Goal: Check status: Check status

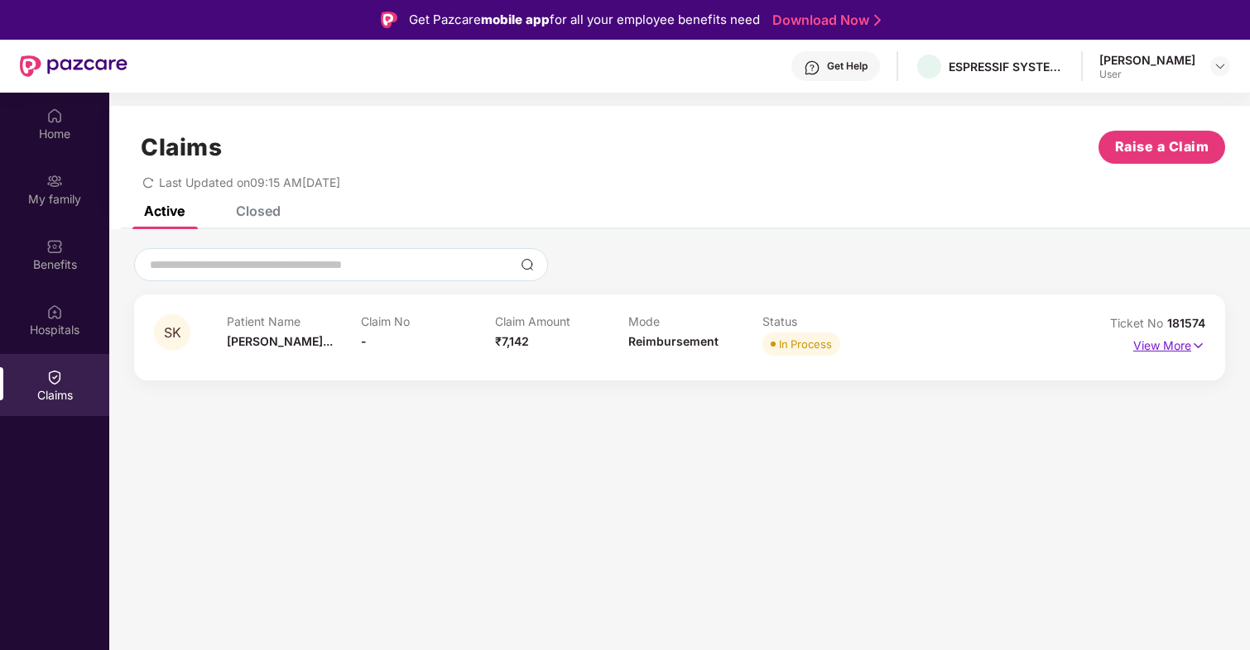
click at [1177, 343] on p "View More" at bounding box center [1169, 344] width 72 height 22
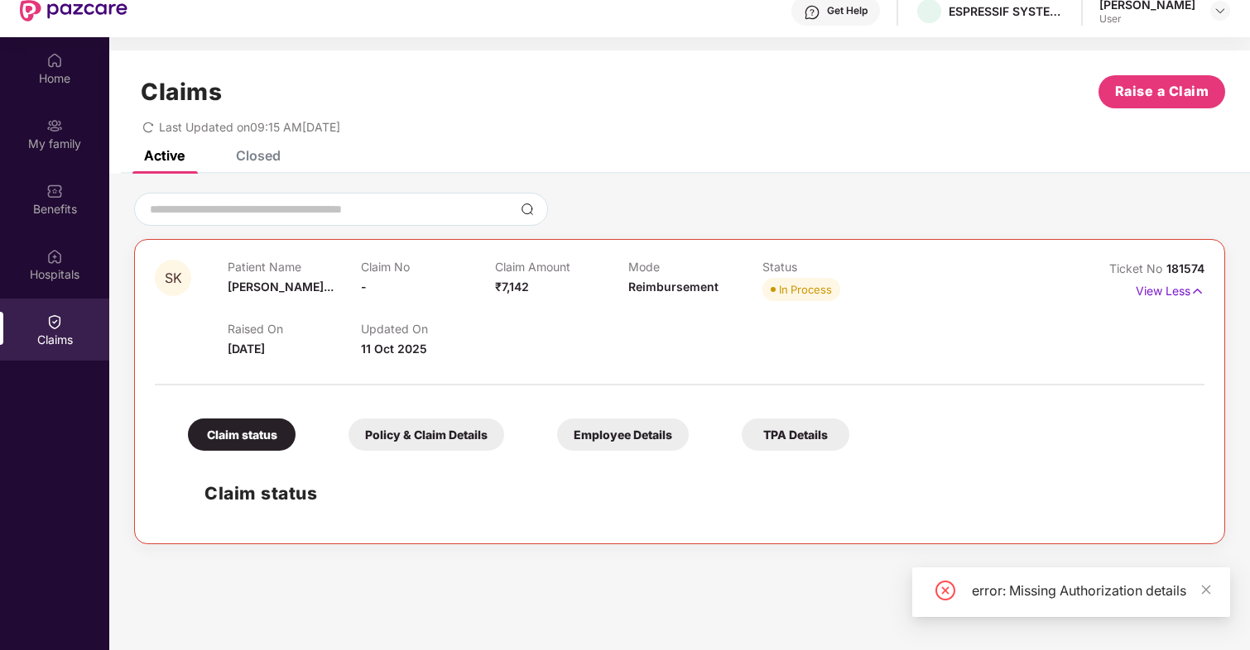
scroll to position [65, 0]
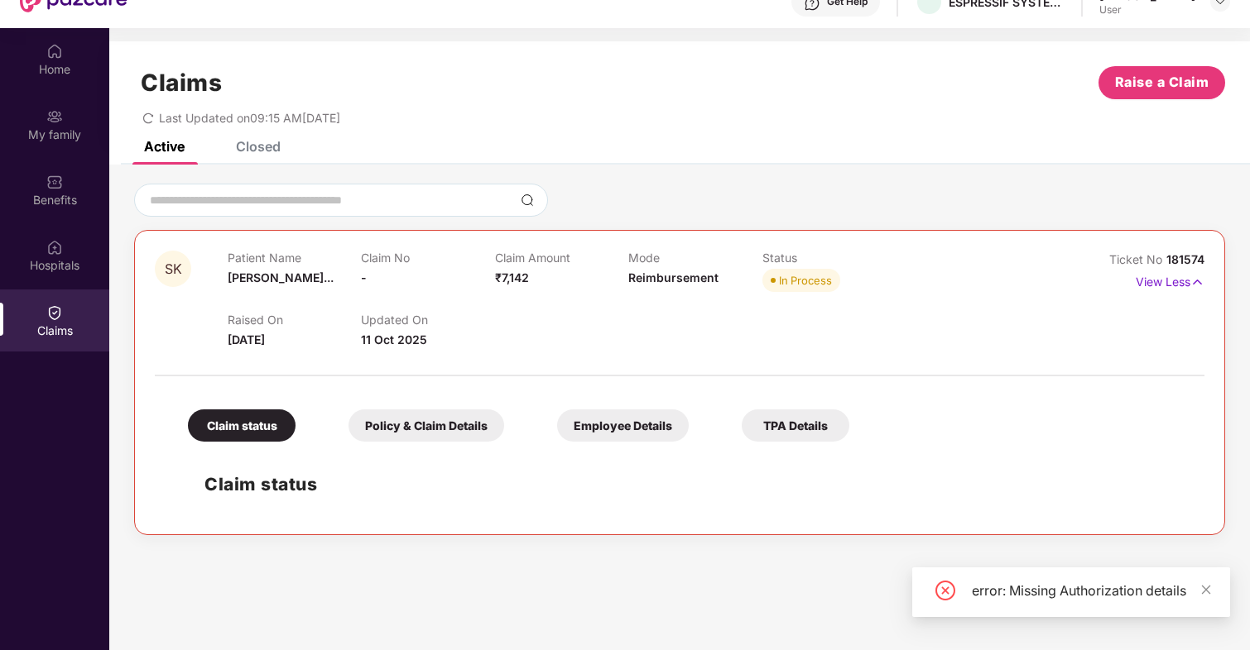
click at [351, 485] on h2 "Claim status" at bounding box center [695, 484] width 983 height 27
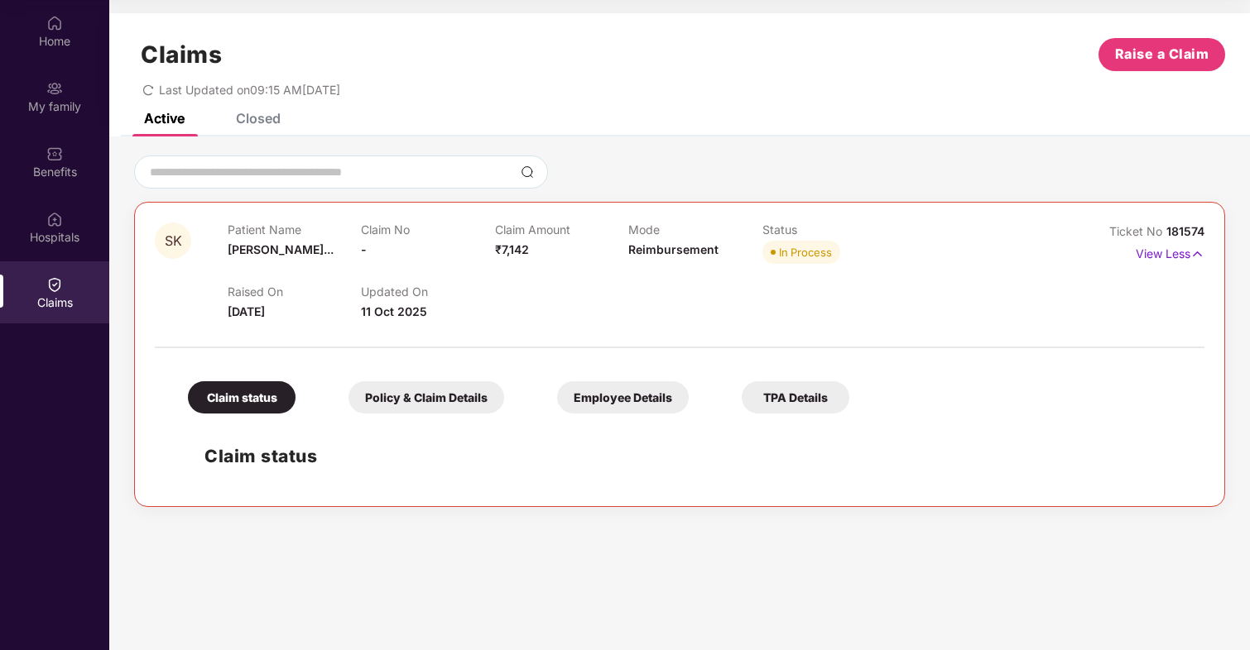
scroll to position [93, 0]
click at [73, 42] on div "Home" at bounding box center [54, 41] width 109 height 17
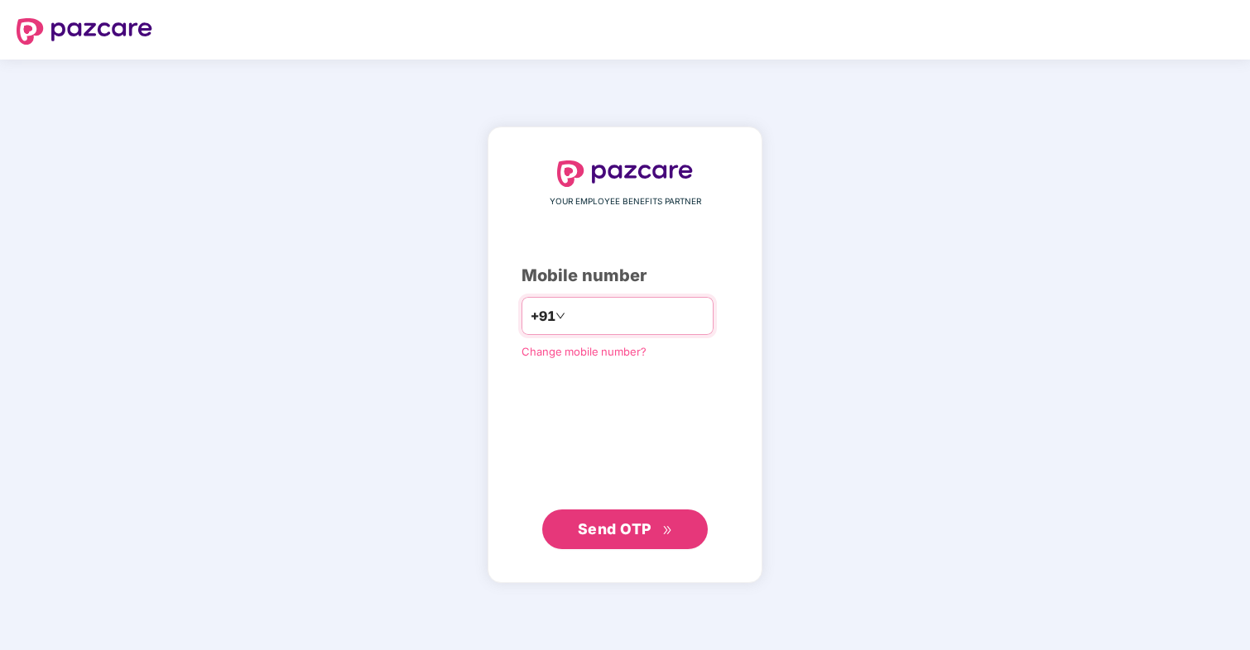
click at [586, 312] on input "number" at bounding box center [637, 316] width 136 height 26
type input "**********"
click at [617, 540] on button "Send OTP" at bounding box center [625, 530] width 166 height 40
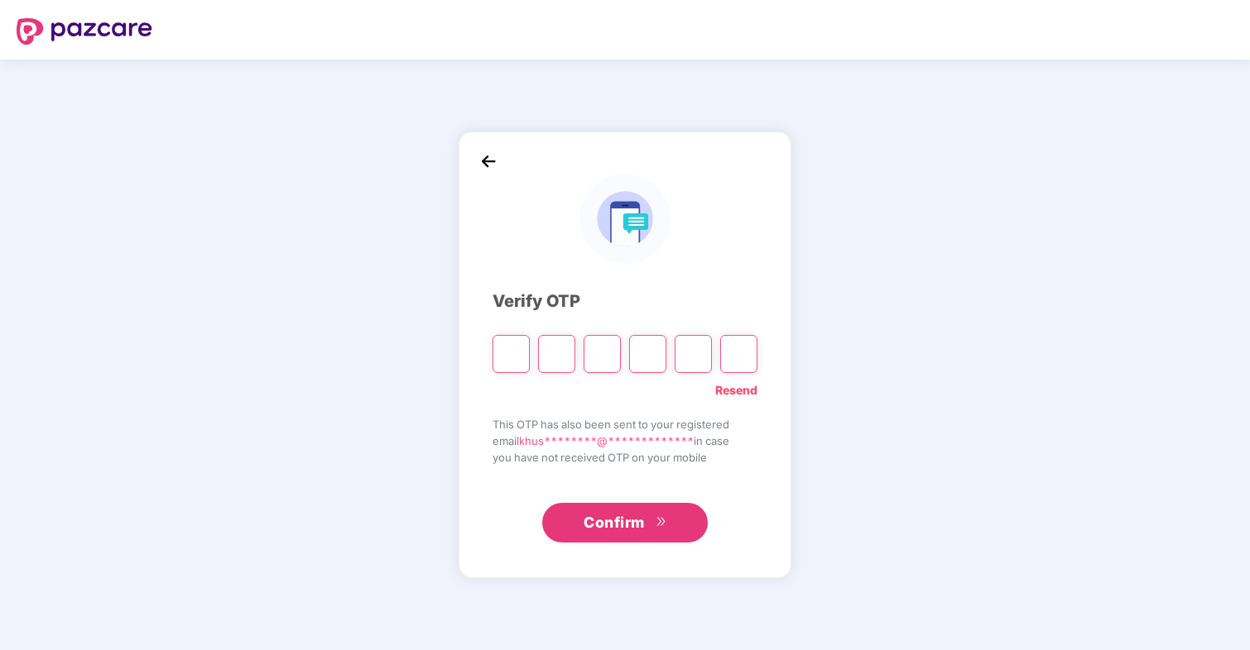
type input "*"
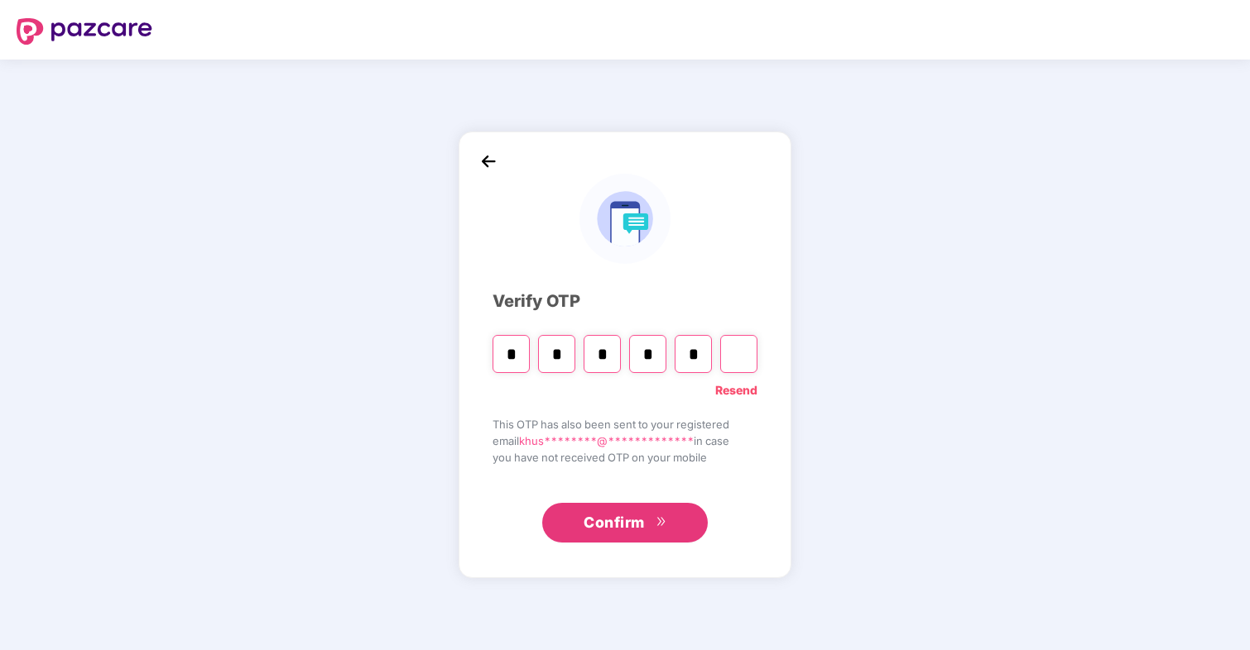
type input "*"
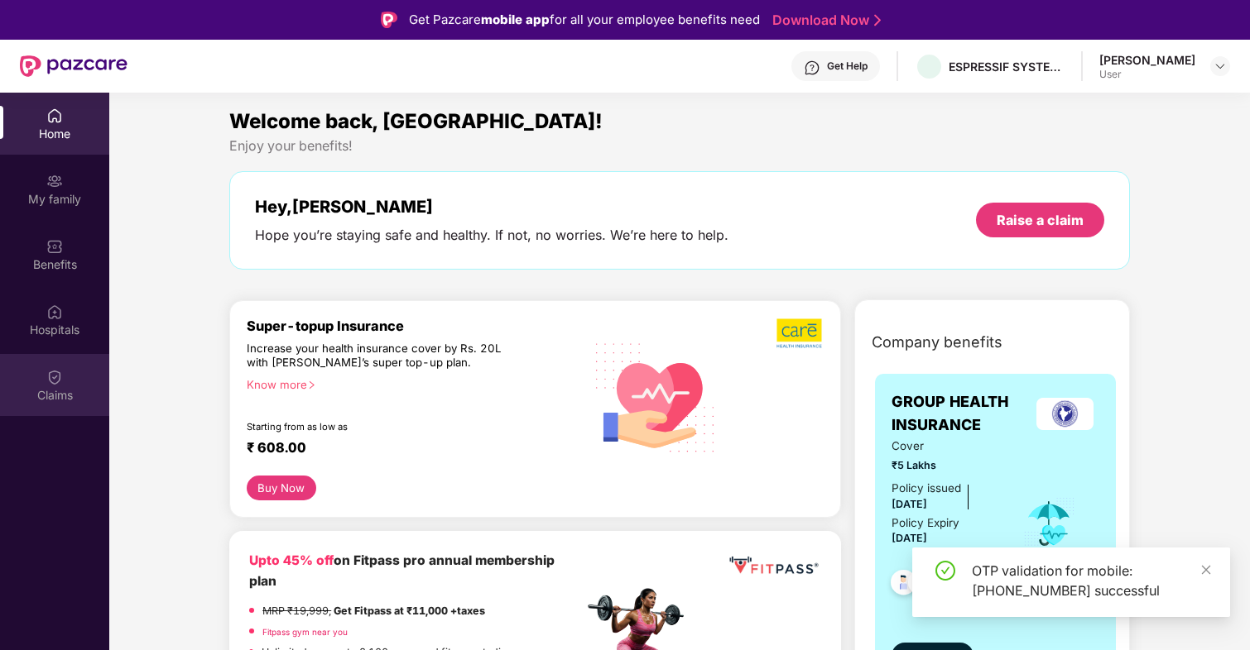
click at [53, 383] on img at bounding box center [54, 377] width 17 height 17
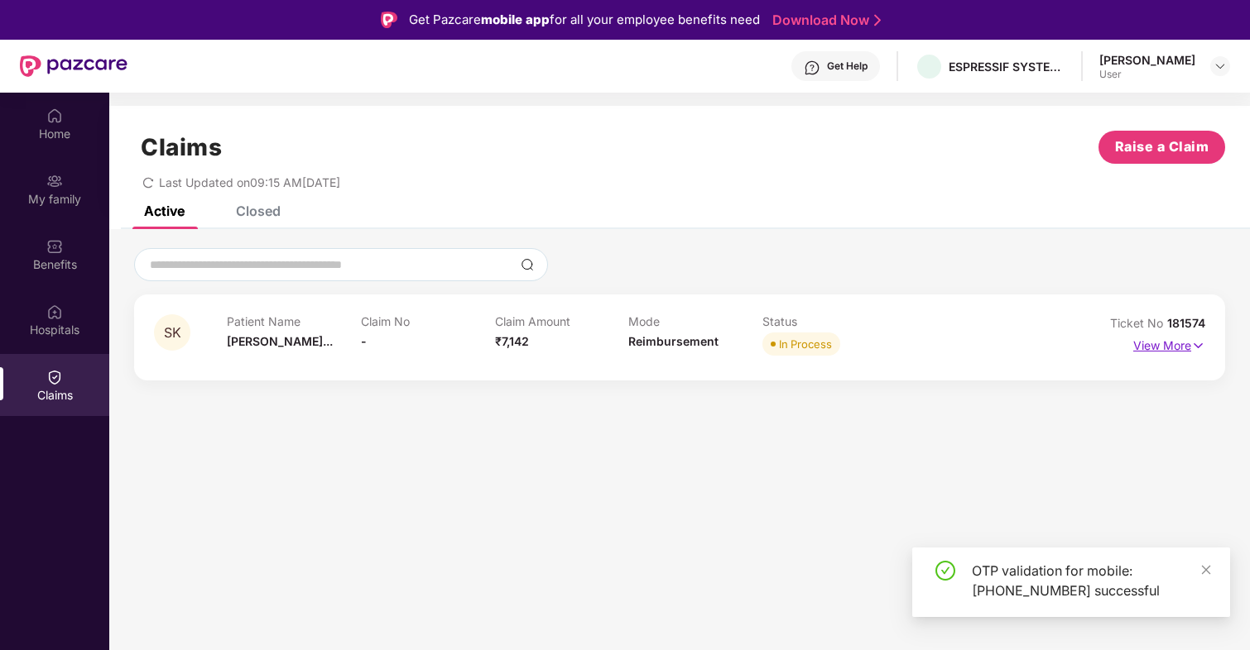
click at [1174, 342] on p "View More" at bounding box center [1169, 344] width 72 height 22
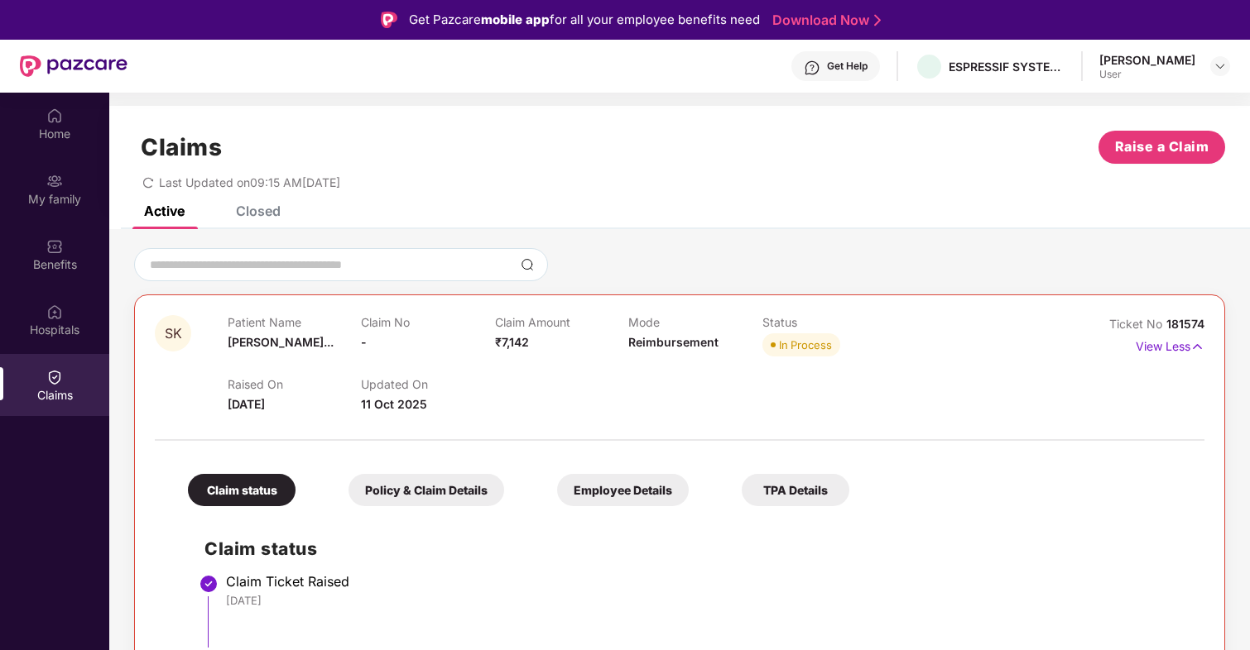
click at [665, 406] on div "Raised On [DATE] Updated On [DATE]" at bounding box center [629, 387] width 802 height 53
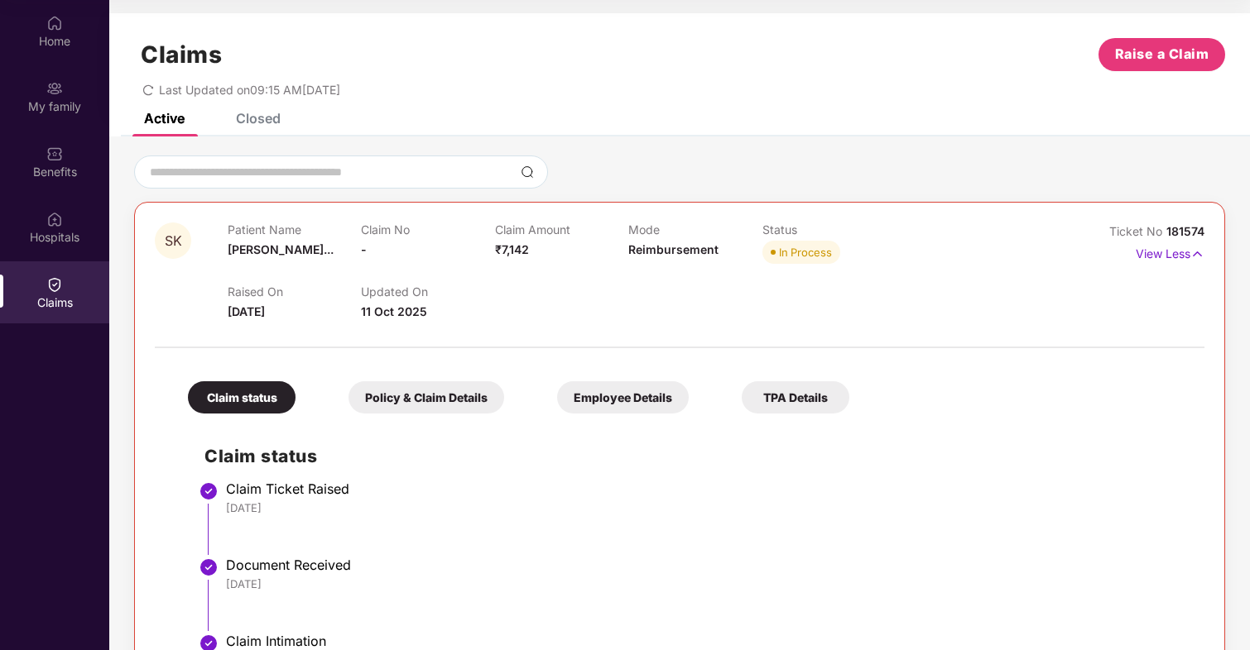
click at [358, 257] on div "Patient Name [PERSON_NAME]..." at bounding box center [294, 246] width 133 height 46
click at [395, 233] on p "Claim No" at bounding box center [427, 230] width 133 height 14
click at [1190, 257] on img at bounding box center [1197, 254] width 14 height 18
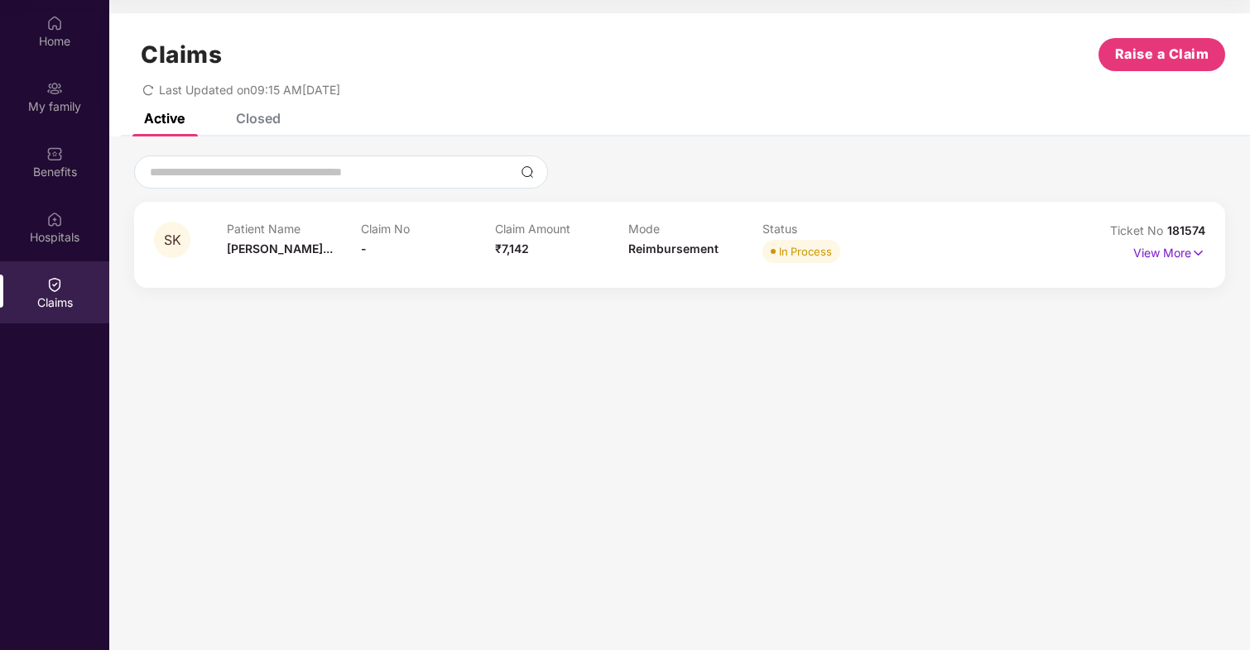
click at [715, 421] on section "Claims Raise a Claim Last Updated on 09:15 AM[DATE] Active Closed SK Patient Na…" at bounding box center [679, 325] width 1140 height 650
click at [286, 252] on span "[PERSON_NAME]..." at bounding box center [280, 249] width 106 height 14
click at [1187, 259] on p "View More" at bounding box center [1169, 251] width 72 height 22
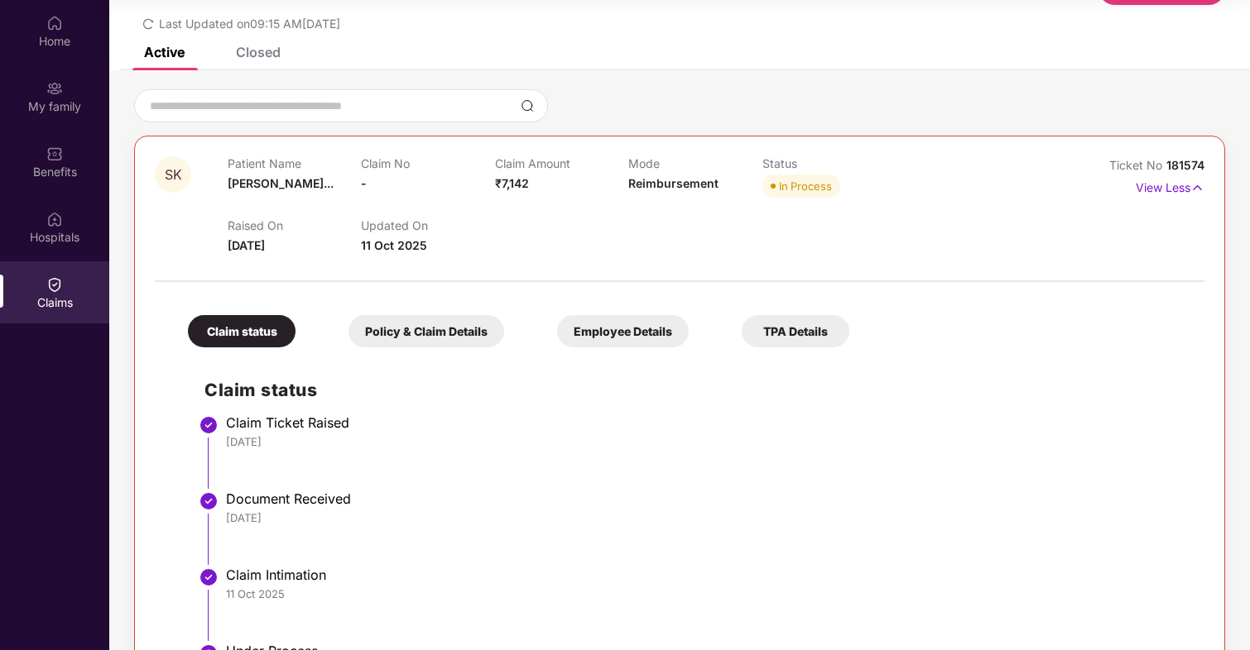
scroll to position [50, 0]
